Goal: Navigation & Orientation: Find specific page/section

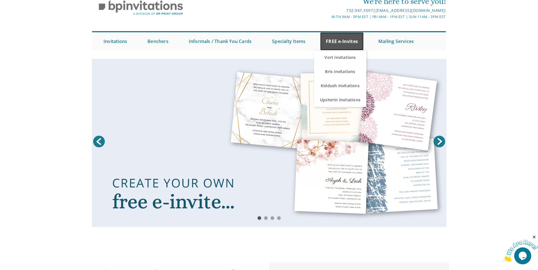
click at [342, 40] on link "FREE e-Invites" at bounding box center [341, 41] width 43 height 18
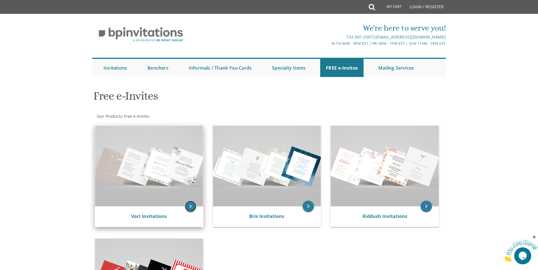
click at [192, 205] on icon "keyboard_arrow_right" at bounding box center [190, 206] width 11 height 11
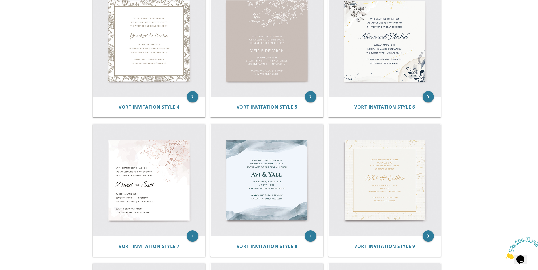
scroll to position [28, 0]
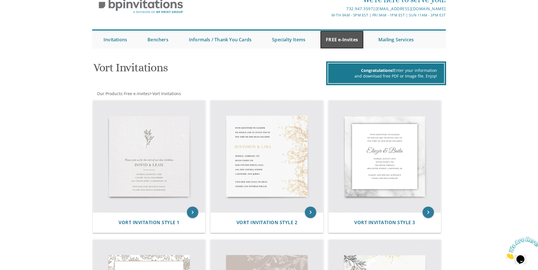
click at [345, 40] on link "FREE e-Invites" at bounding box center [341, 40] width 43 height 18
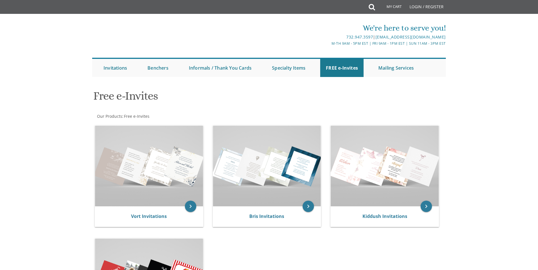
click at [342, 94] on div "Free e-Invites" at bounding box center [269, 97] width 360 height 22
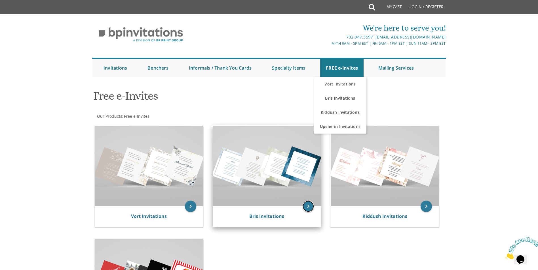
click at [307, 204] on icon "keyboard_arrow_right" at bounding box center [307, 206] width 11 height 11
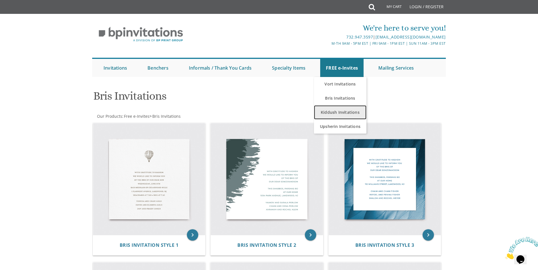
click at [352, 114] on link "Kiddush Invitations" at bounding box center [340, 112] width 52 height 14
